Goal: Use online tool/utility: Utilize a website feature to perform a specific function

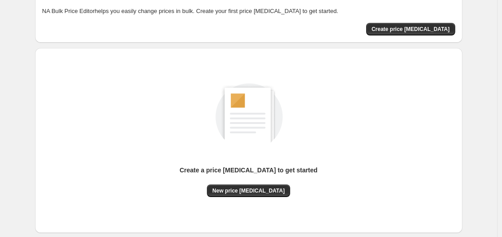
scroll to position [99, 0]
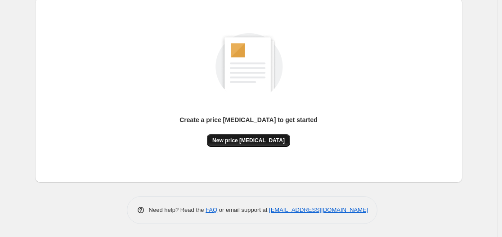
drag, startPoint x: 248, startPoint y: 141, endPoint x: 250, endPoint y: 135, distance: 6.5
click at [250, 135] on button "New price [MEDICAL_DATA]" at bounding box center [248, 140] width 83 height 13
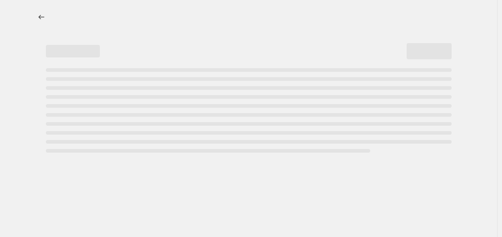
select select "percentage"
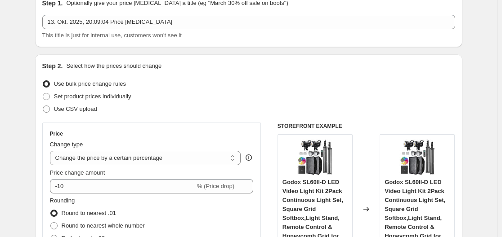
scroll to position [135, 0]
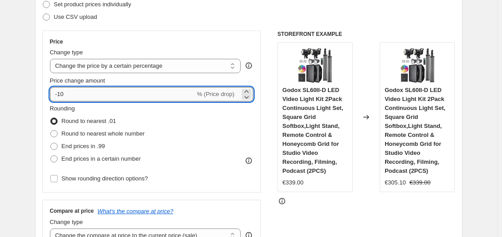
click at [158, 96] on input "-10" at bounding box center [122, 94] width 145 height 14
type input "-1"
type input "-35"
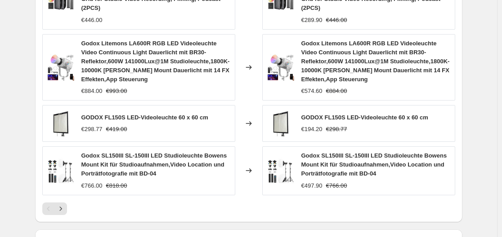
scroll to position [746, 0]
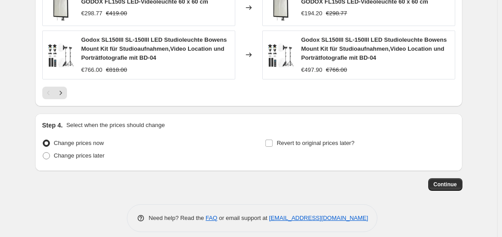
click at [438, 181] on span "Continue" at bounding box center [445, 184] width 23 height 7
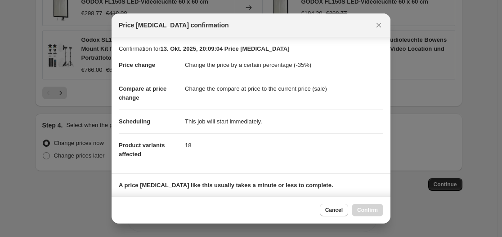
scroll to position [141, 0]
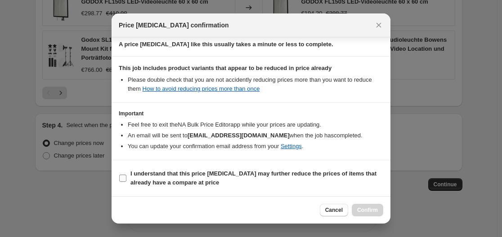
click at [125, 178] on input "I understand that this price [MEDICAL_DATA] may further reduce the prices of it…" at bounding box center [122, 178] width 7 height 7
checkbox input "true"
click at [374, 210] on span "Confirm" at bounding box center [367, 210] width 21 height 7
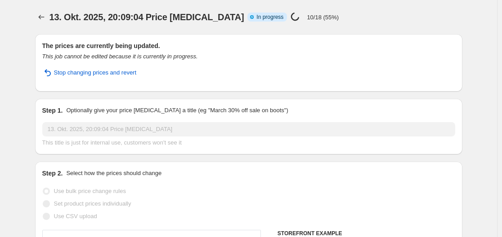
select select "percentage"
